Goal: Transaction & Acquisition: Purchase product/service

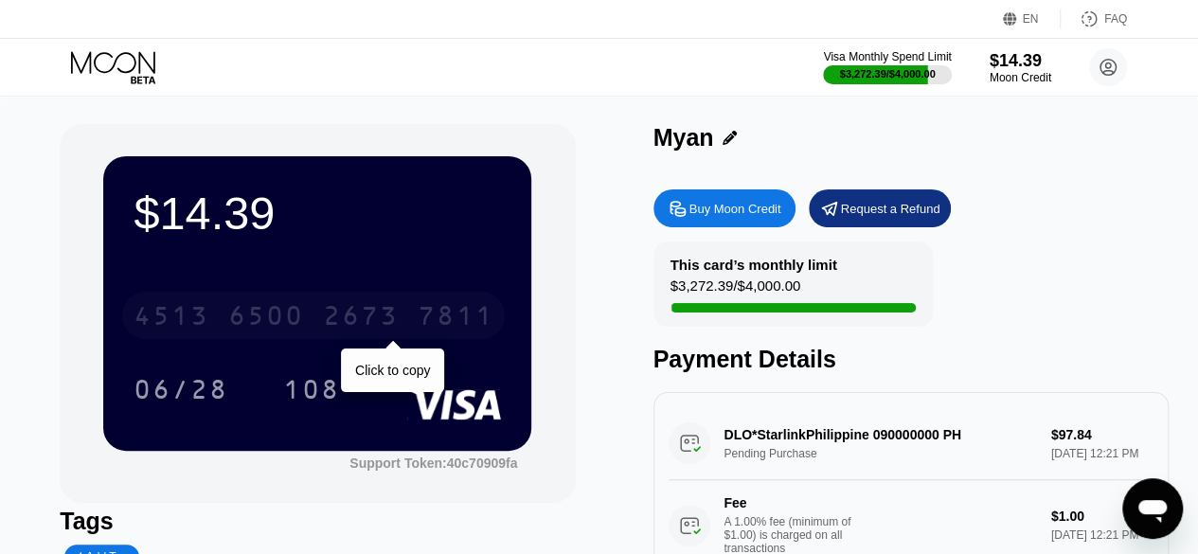
click at [474, 312] on div "7811" at bounding box center [456, 318] width 76 height 30
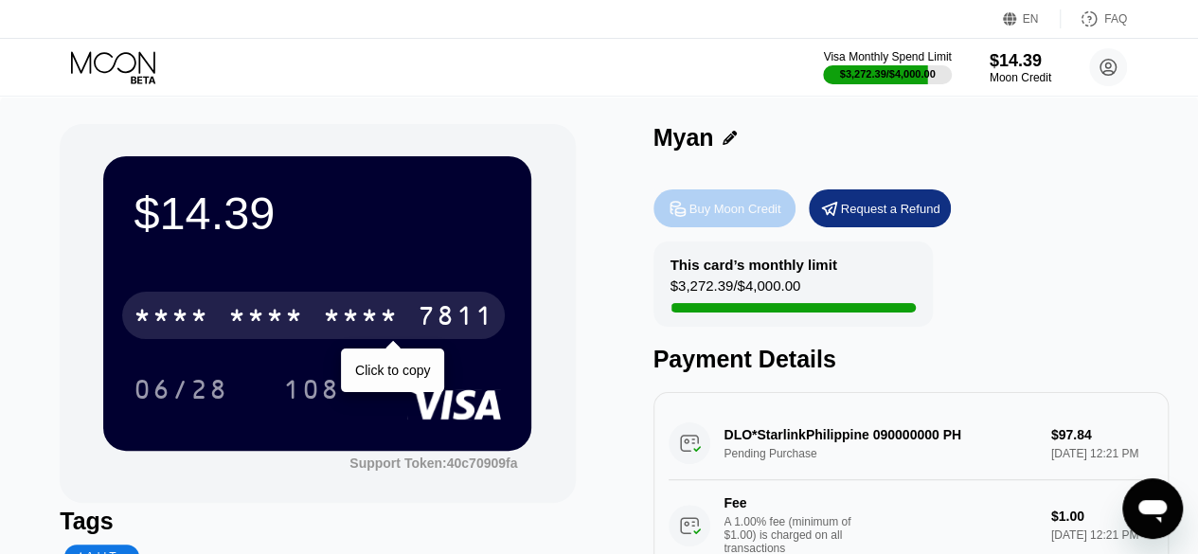
click at [757, 203] on div "Buy Moon Credit" at bounding box center [735, 209] width 92 height 16
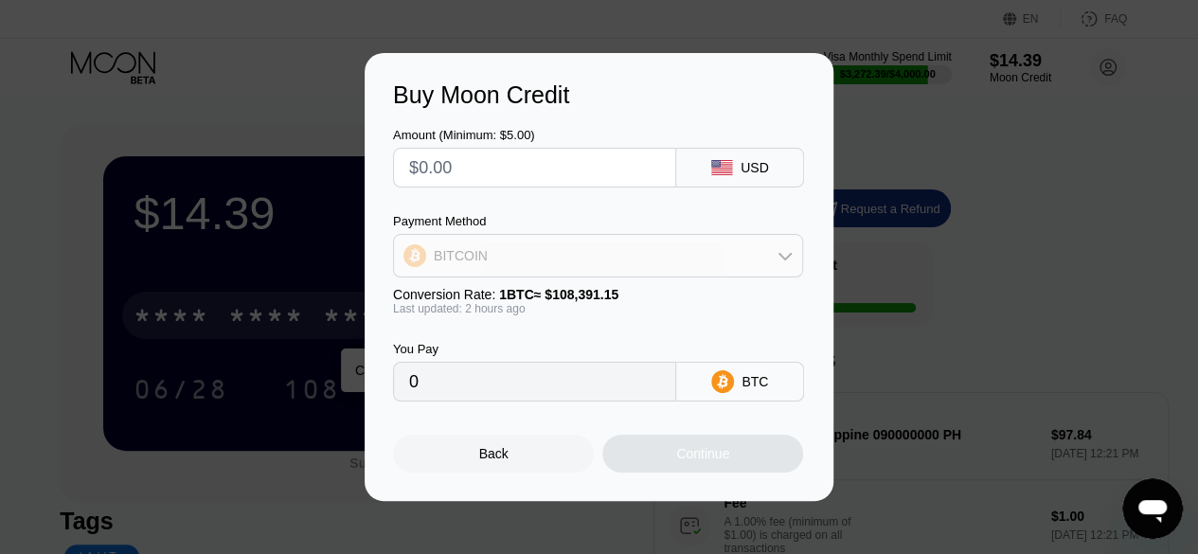
click at [577, 270] on div "BITCOIN" at bounding box center [598, 256] width 408 height 38
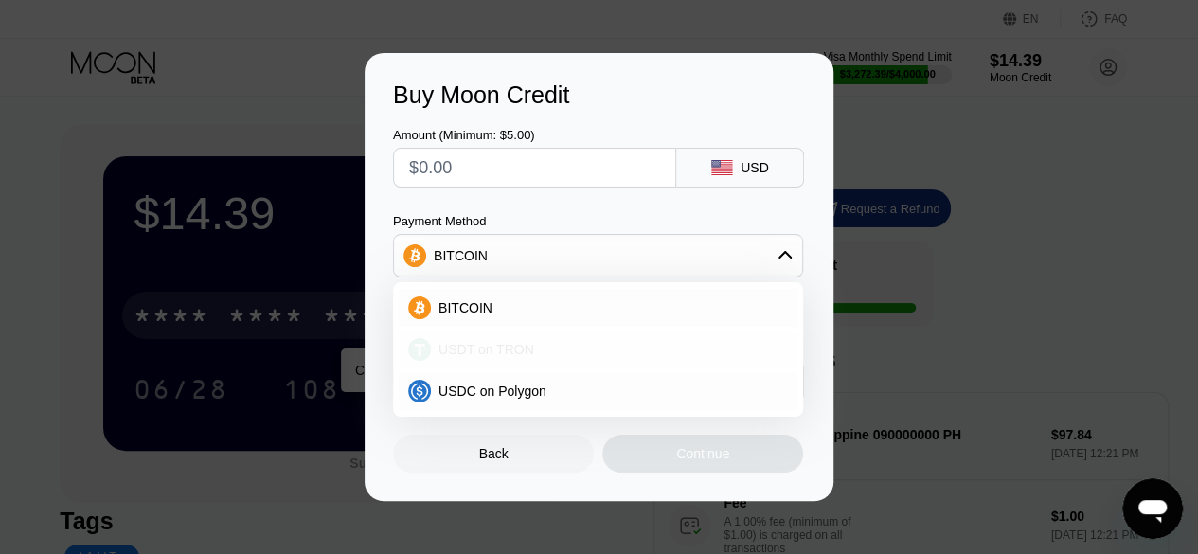
click at [551, 350] on div "USDT on TRON" at bounding box center [609, 349] width 357 height 15
type input "0.00"
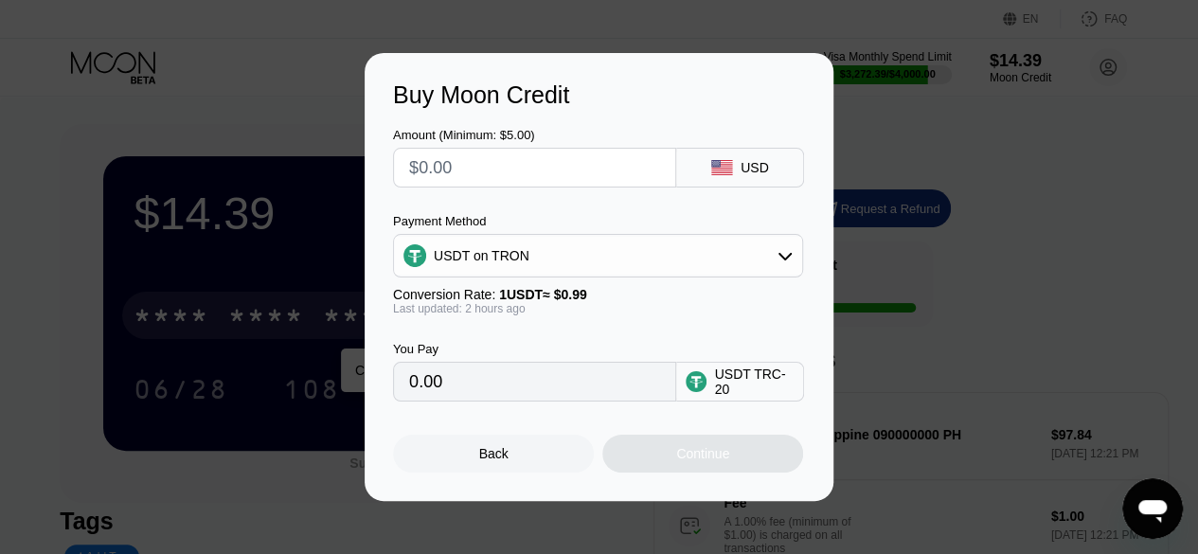
click at [510, 170] on input "text" at bounding box center [534, 168] width 251 height 38
type input "$1"
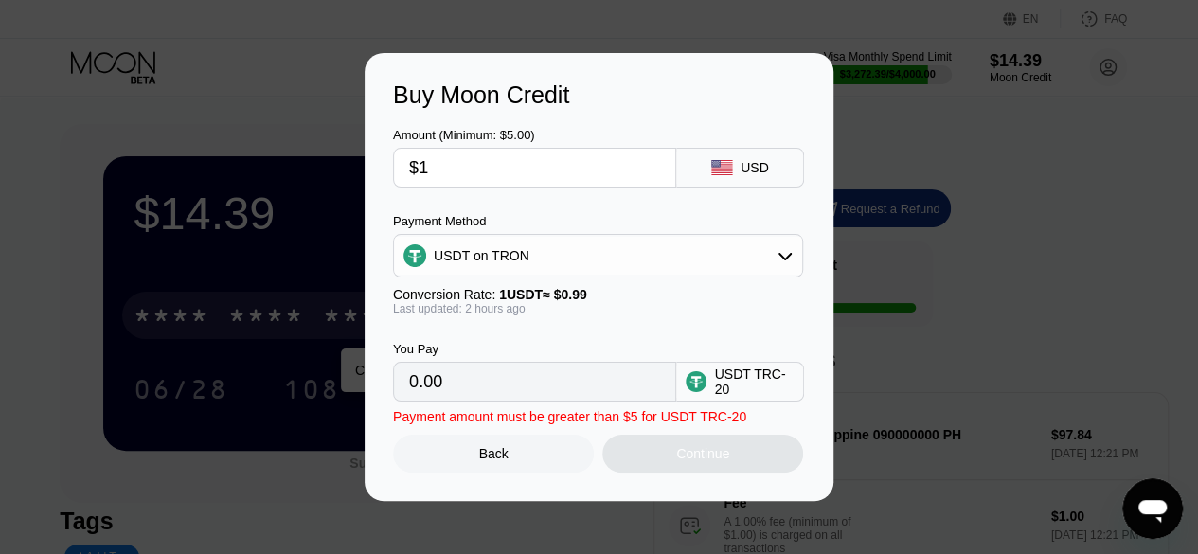
type input "1.01"
type input "$10"
type input "10.10"
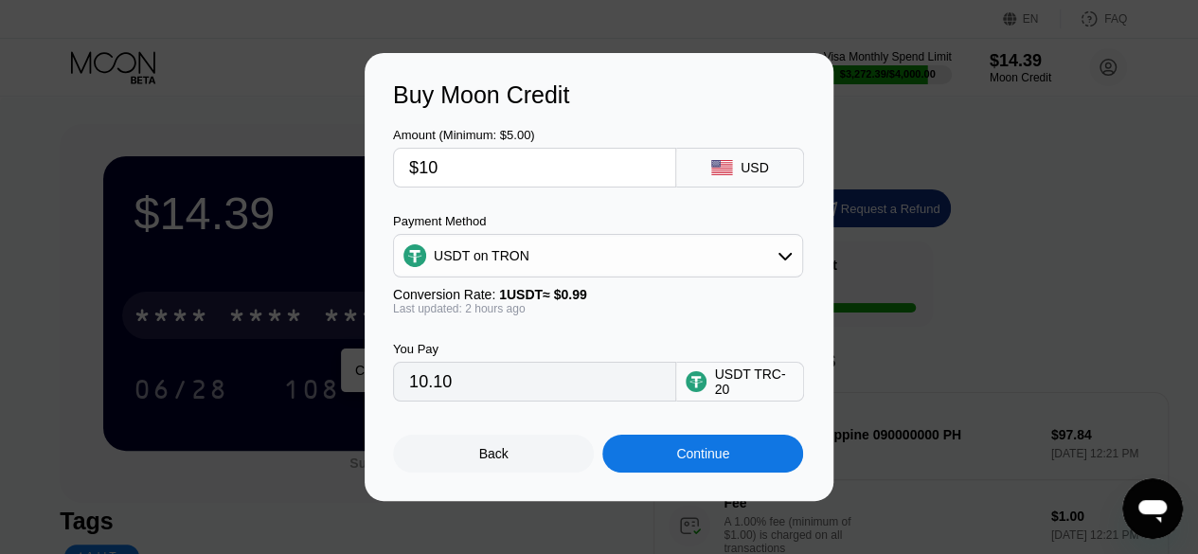
type input "$100"
type input "101.01"
type input "$100"
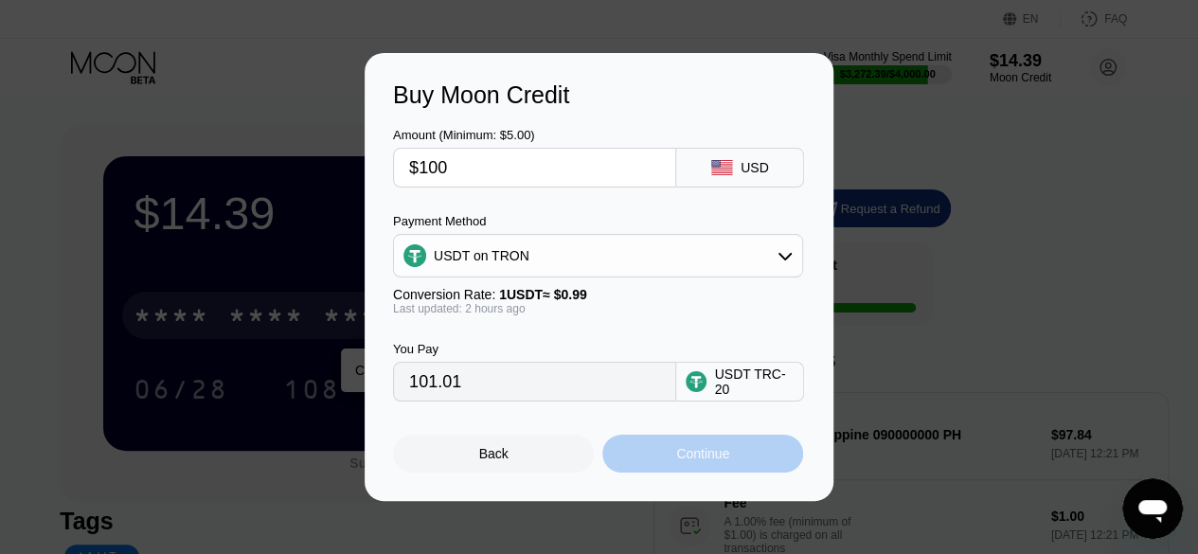
click at [679, 473] on div "Continue" at bounding box center [702, 454] width 201 height 38
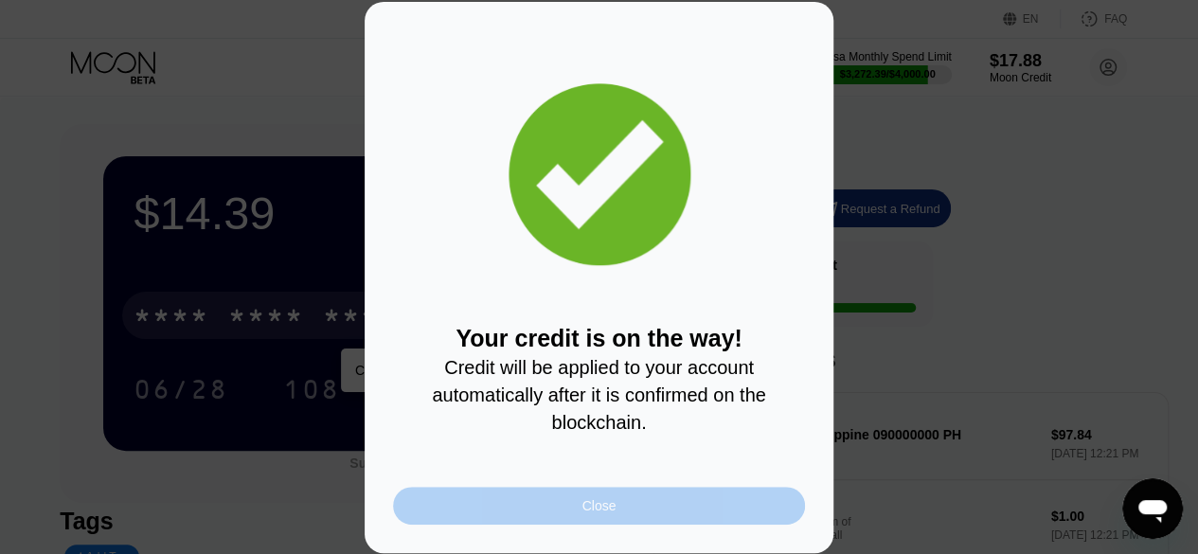
click at [630, 517] on div "Close" at bounding box center [599, 506] width 412 height 38
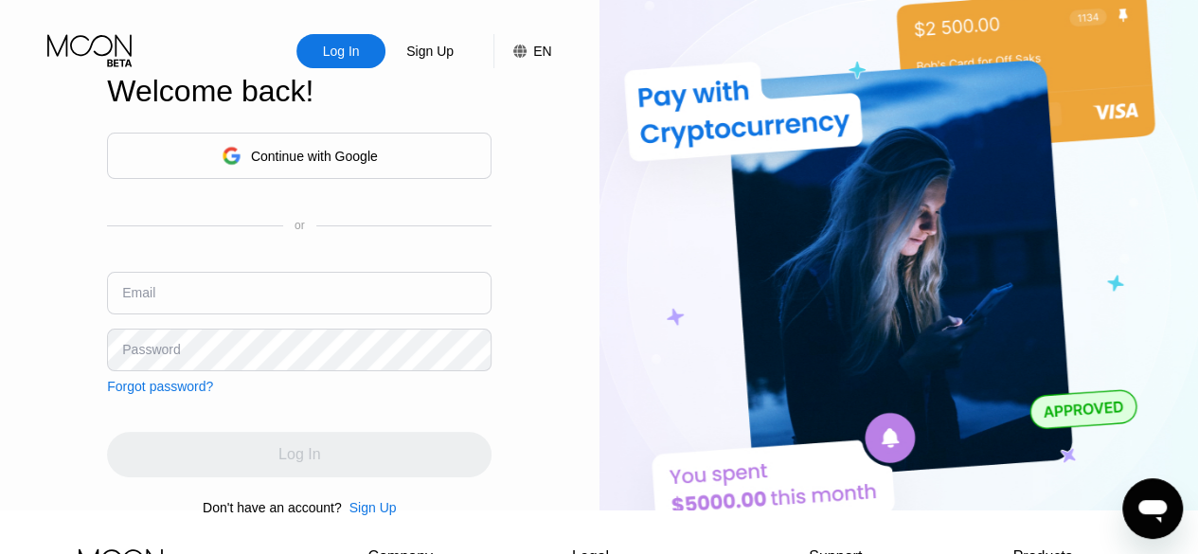
type input "039266"
click at [349, 144] on div "Continue with Google" at bounding box center [299, 156] width 385 height 46
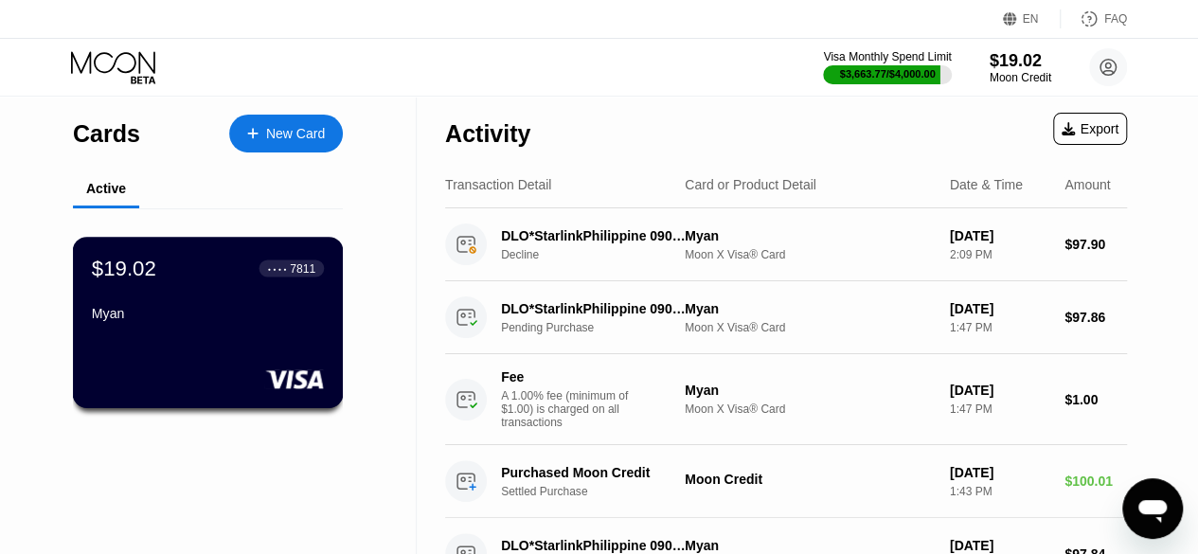
click at [275, 345] on div "$19.02 ● ● ● ● 7811 Myan" at bounding box center [208, 322] width 271 height 171
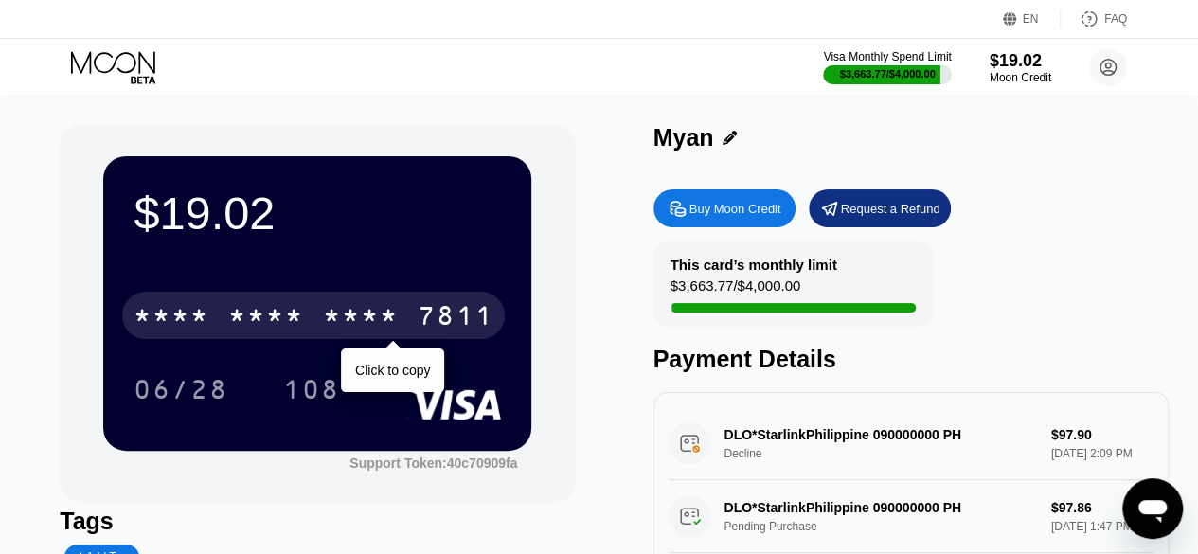
click at [285, 306] on div "* * * *" at bounding box center [266, 318] width 76 height 30
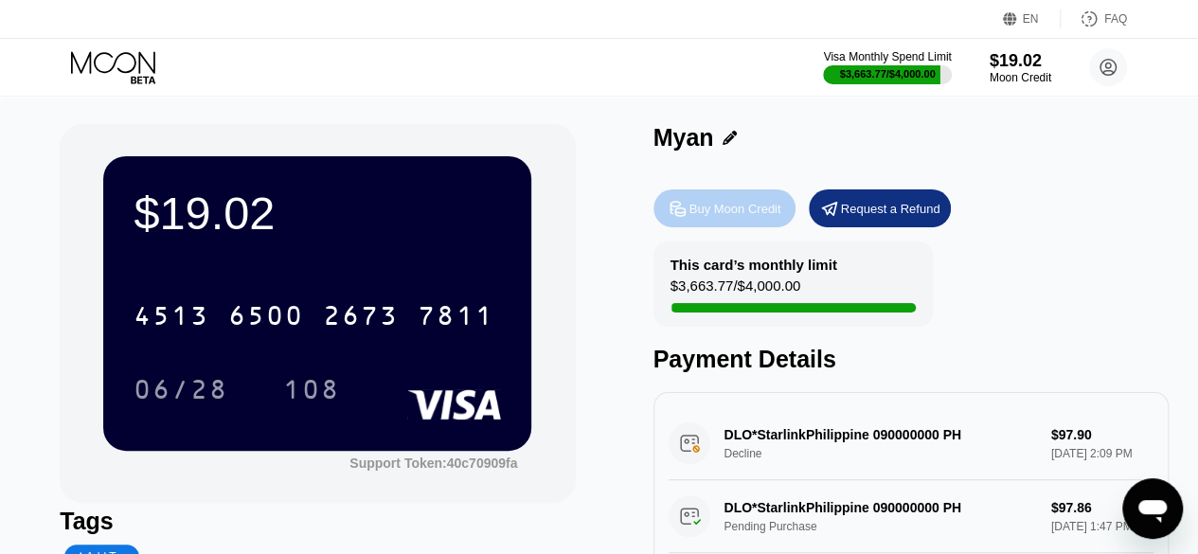
click at [736, 193] on div "Buy Moon Credit" at bounding box center [724, 208] width 142 height 38
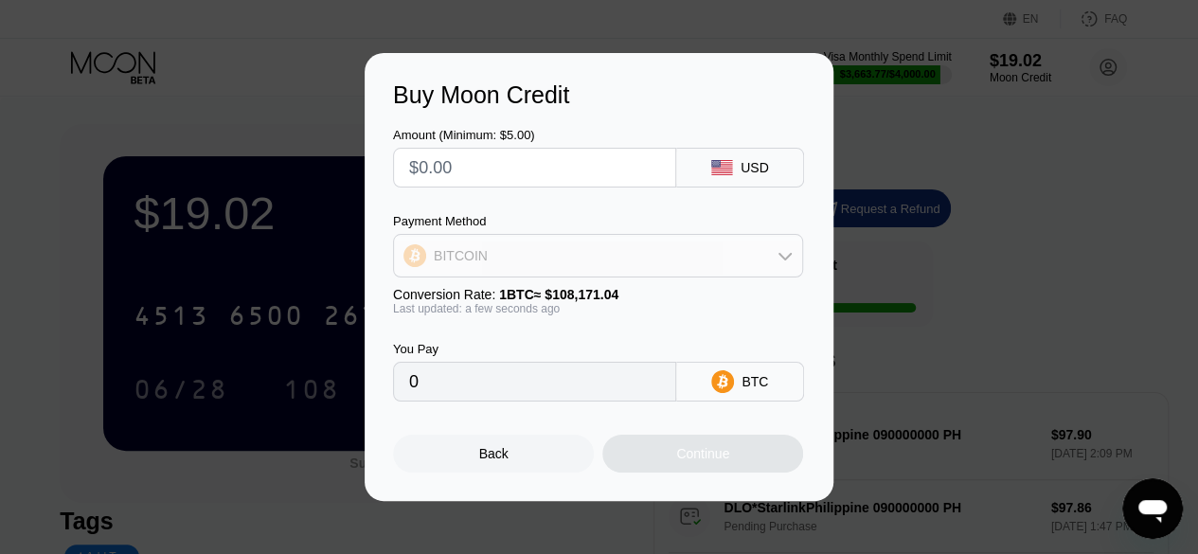
click at [696, 265] on div "BITCOIN" at bounding box center [598, 256] width 408 height 38
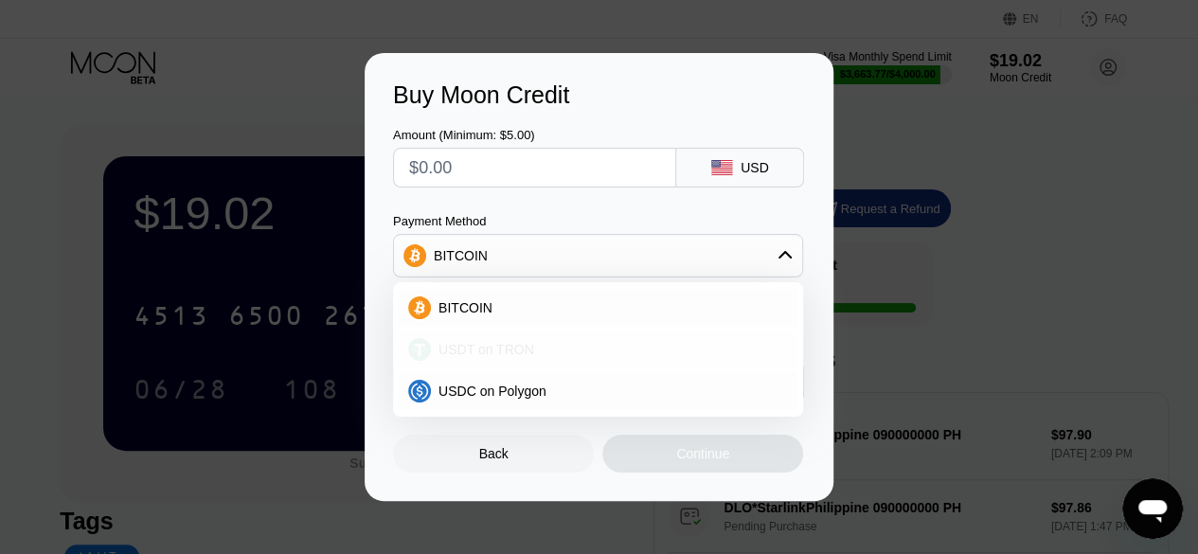
click at [597, 344] on div "USDT on TRON" at bounding box center [609, 349] width 357 height 15
type input "0.00"
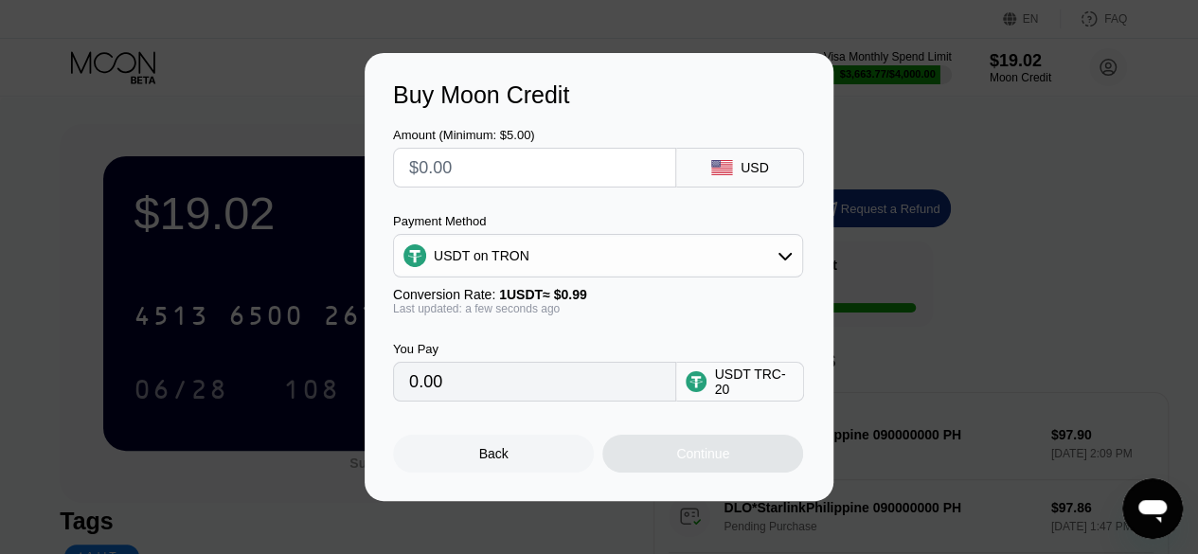
click at [510, 159] on input "text" at bounding box center [534, 168] width 251 height 38
type input "$90"
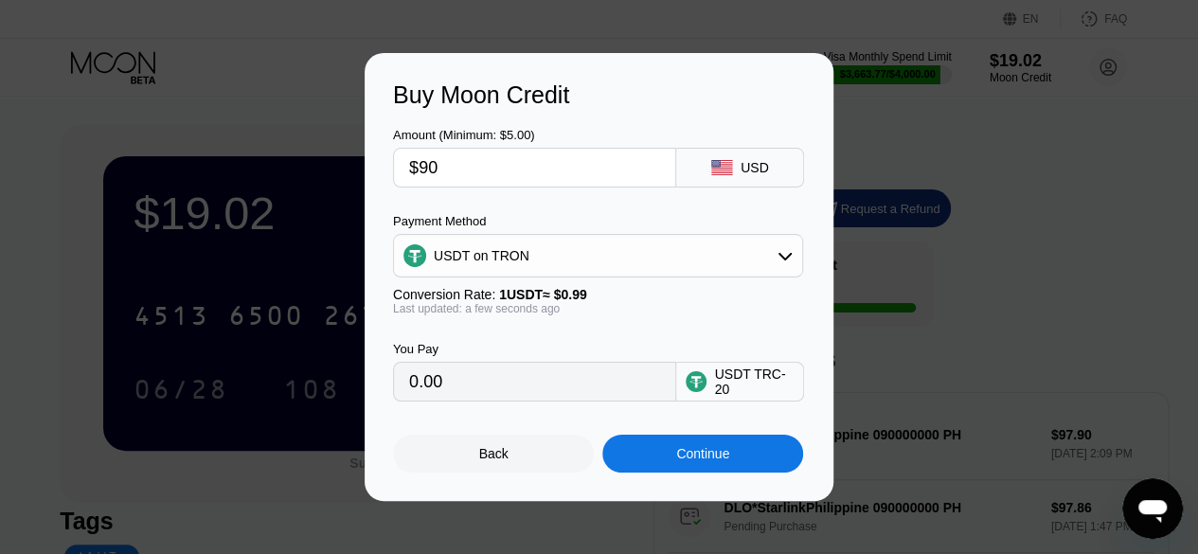
type input "90.91"
type input "$90"
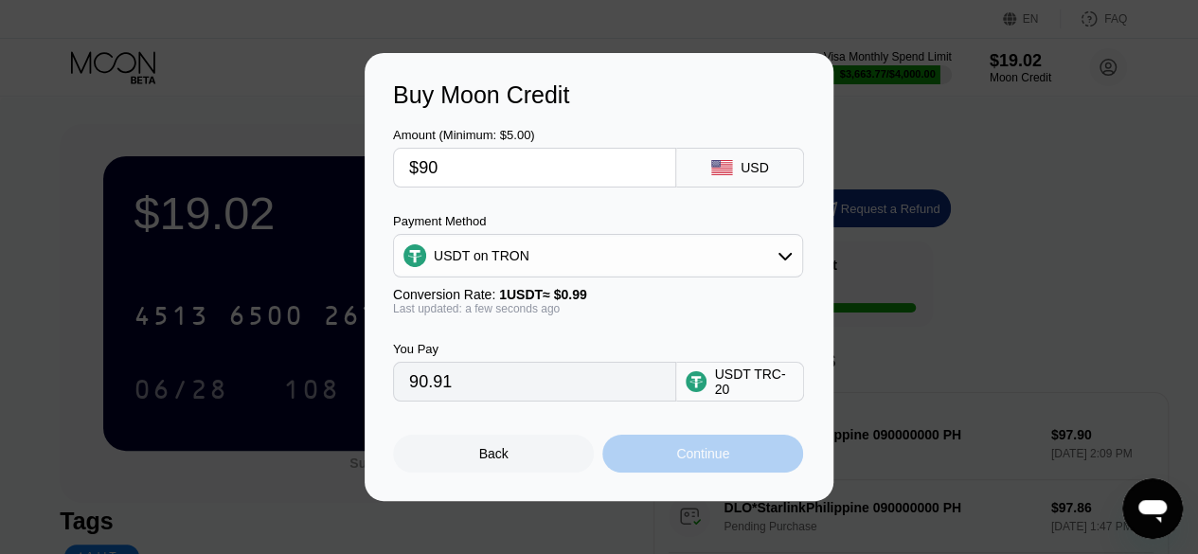
click at [653, 468] on div "Continue" at bounding box center [702, 454] width 201 height 38
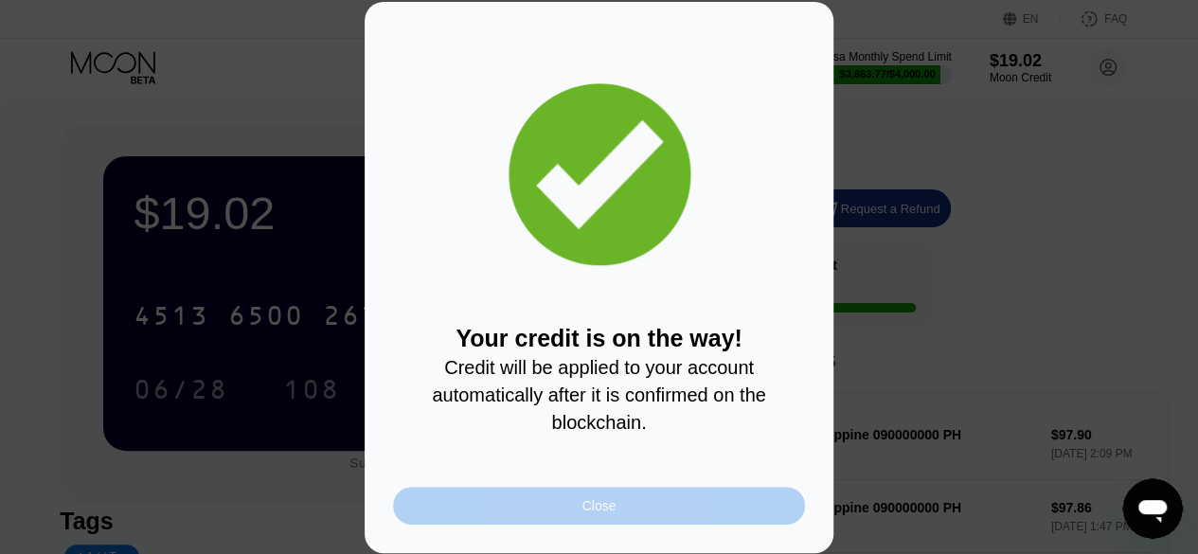
click at [564, 518] on div "Close" at bounding box center [599, 506] width 412 height 38
